Goal: Information Seeking & Learning: Compare options

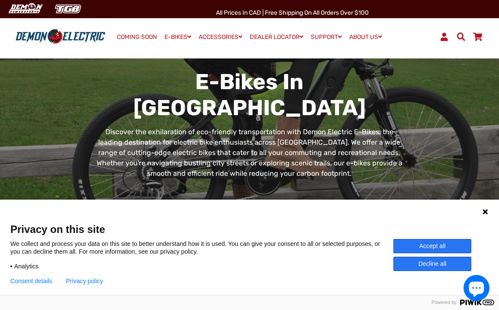
scroll to position [13, 0]
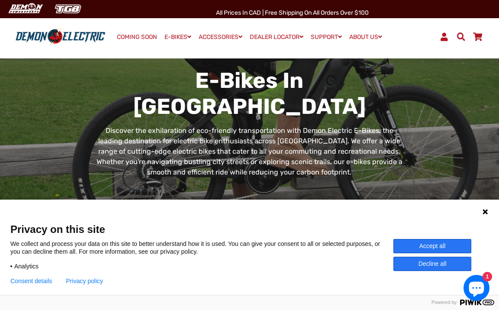
click at [438, 261] on button "Decline all" at bounding box center [432, 264] width 78 height 14
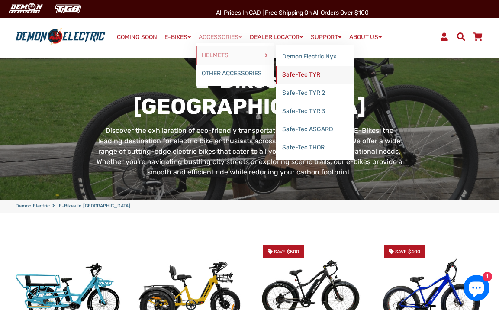
click at [298, 74] on link "Safe-Tec TYR" at bounding box center [315, 75] width 78 height 18
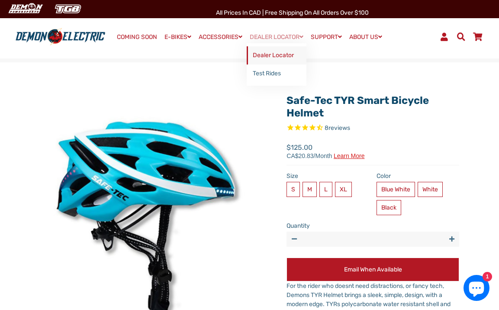
click at [280, 54] on link "Dealer Locator" at bounding box center [277, 55] width 60 height 18
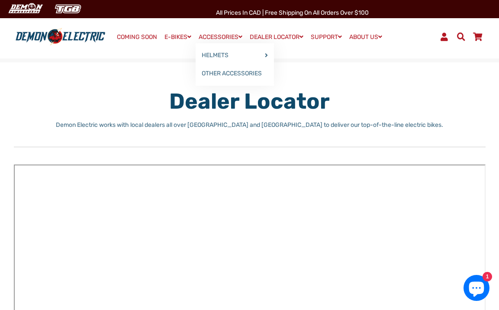
click at [231, 35] on link "ACCESSORIES" at bounding box center [221, 37] width 50 height 13
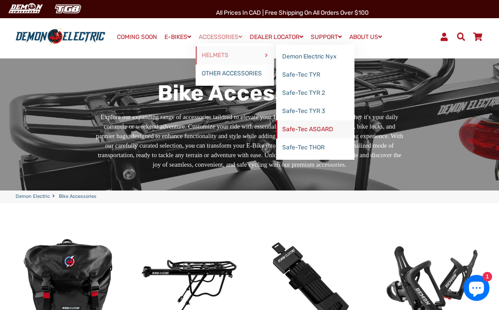
click at [316, 129] on link "Safe-Tec ASGARD" at bounding box center [315, 129] width 78 height 18
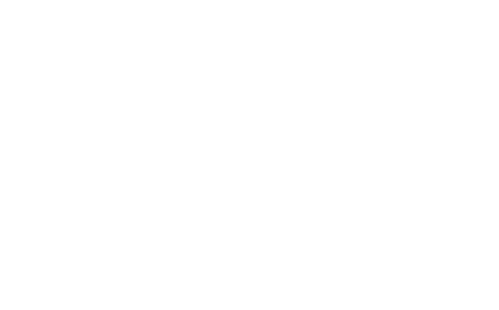
select select "******"
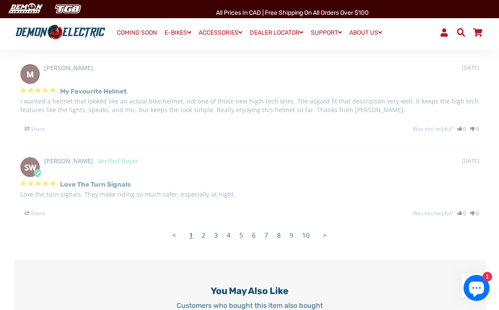
scroll to position [1127, 0]
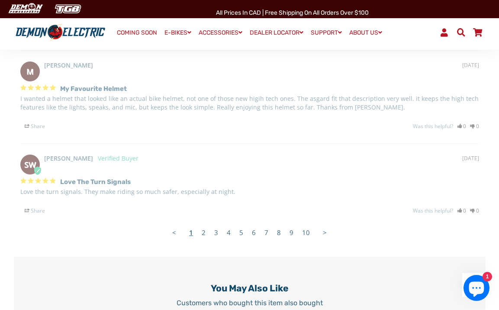
click at [291, 232] on link "9" at bounding box center [291, 232] width 13 height 17
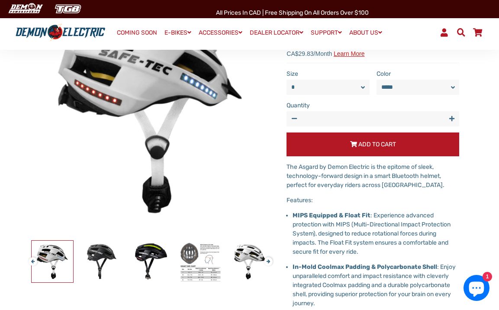
scroll to position [0, 0]
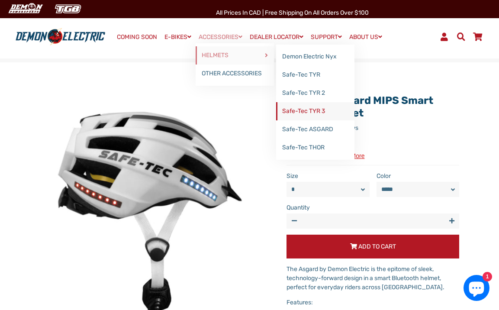
click at [315, 109] on link "Safe-Tec TYR 3" at bounding box center [315, 111] width 78 height 18
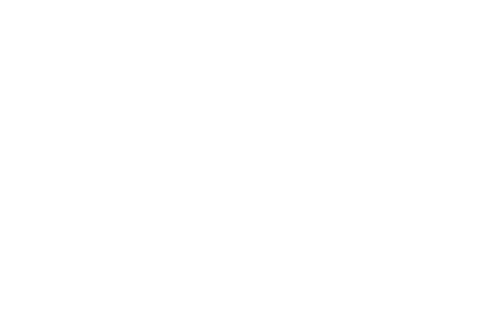
select select "******"
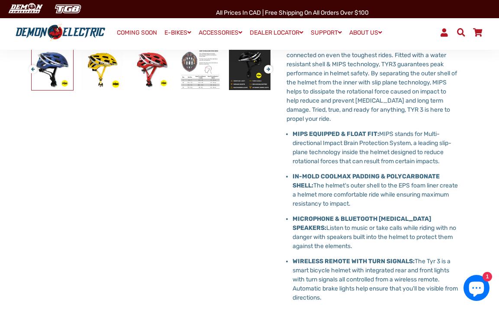
scroll to position [143, 0]
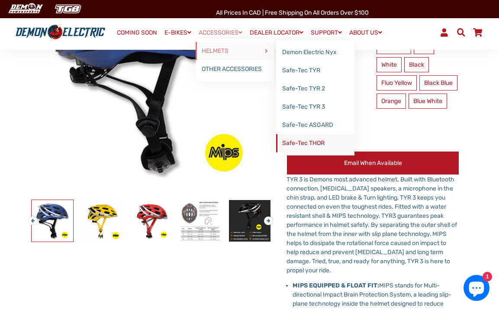
click at [314, 142] on link "Safe-Tec THOR" at bounding box center [315, 143] width 78 height 18
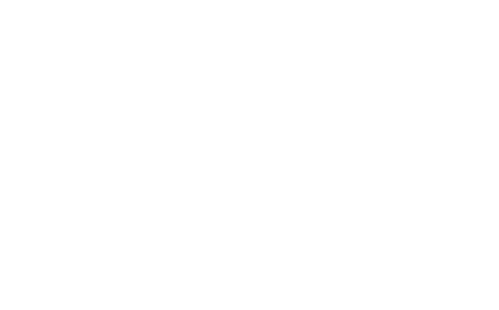
select select "******"
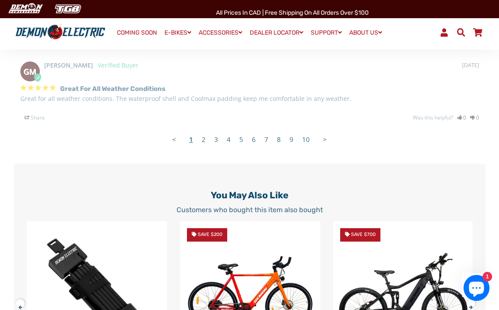
scroll to position [1094, 0]
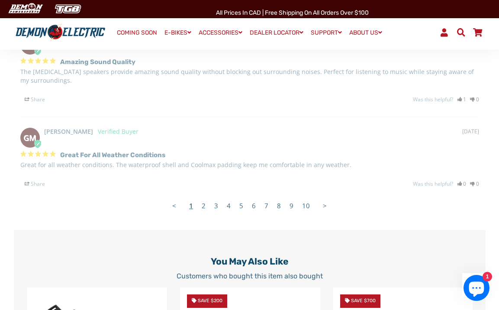
click at [204, 197] on link "2" at bounding box center [203, 205] width 13 height 17
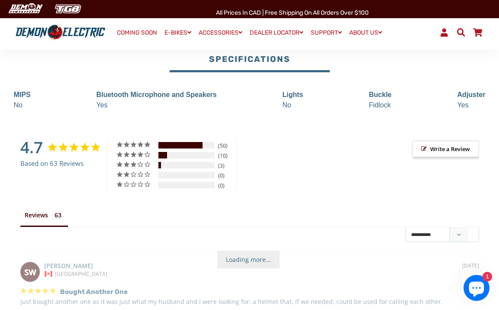
scroll to position [574, 0]
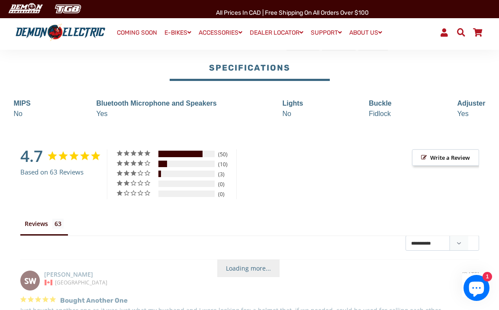
click at [69, 150] on icon at bounding box center [73, 156] width 11 height 13
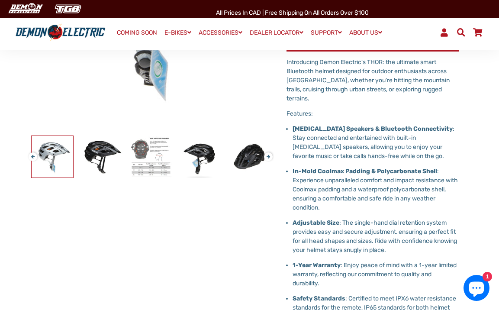
scroll to position [217, 0]
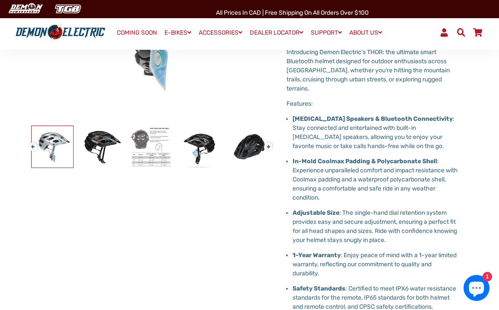
click at [269, 146] on button "Next" at bounding box center [266, 143] width 5 height 10
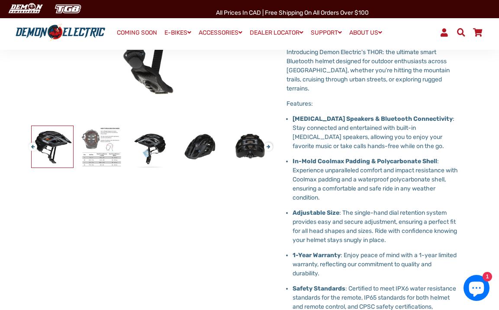
click at [269, 146] on button "Next" at bounding box center [266, 143] width 5 height 10
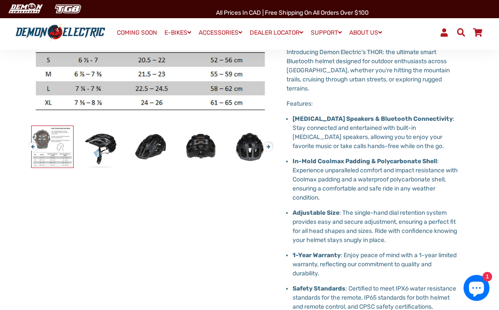
click at [269, 146] on button "Next" at bounding box center [266, 143] width 5 height 10
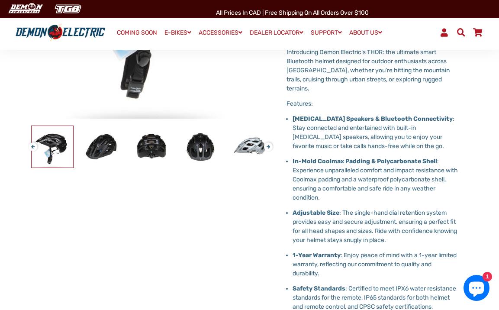
click at [269, 146] on button "Next" at bounding box center [266, 143] width 5 height 10
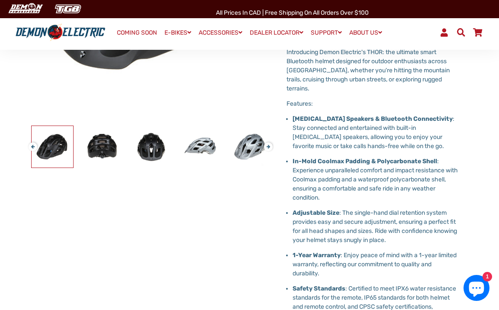
click at [269, 146] on button "Next" at bounding box center [266, 143] width 5 height 10
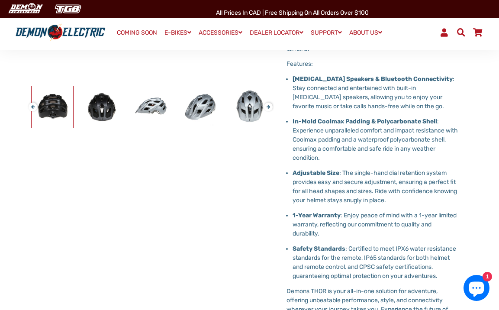
scroll to position [0, 0]
